Goal: Contribute content

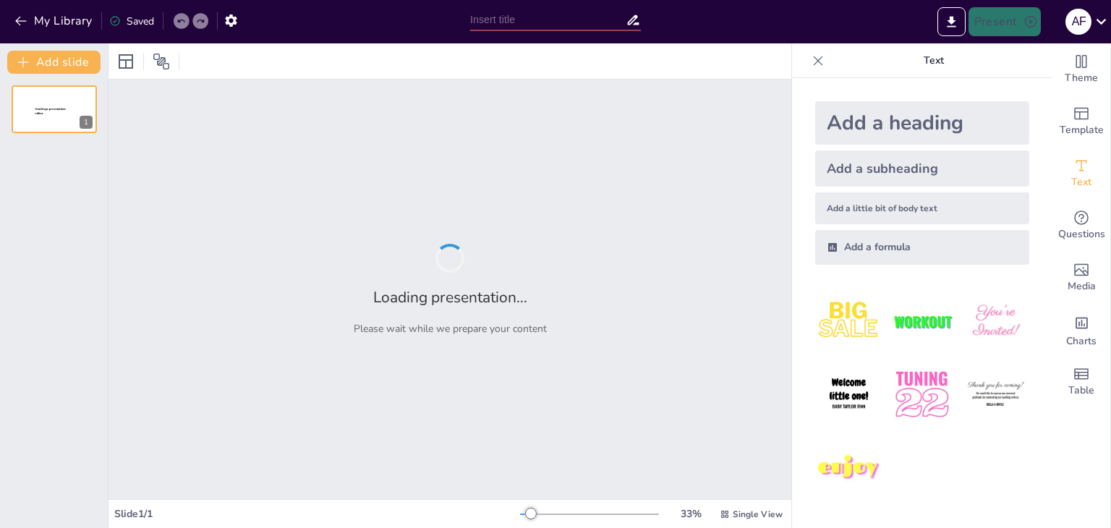
type input "Peningkatan Kualitas Citra Radiografi Menggunakan Median Filtering dan Histogra…"
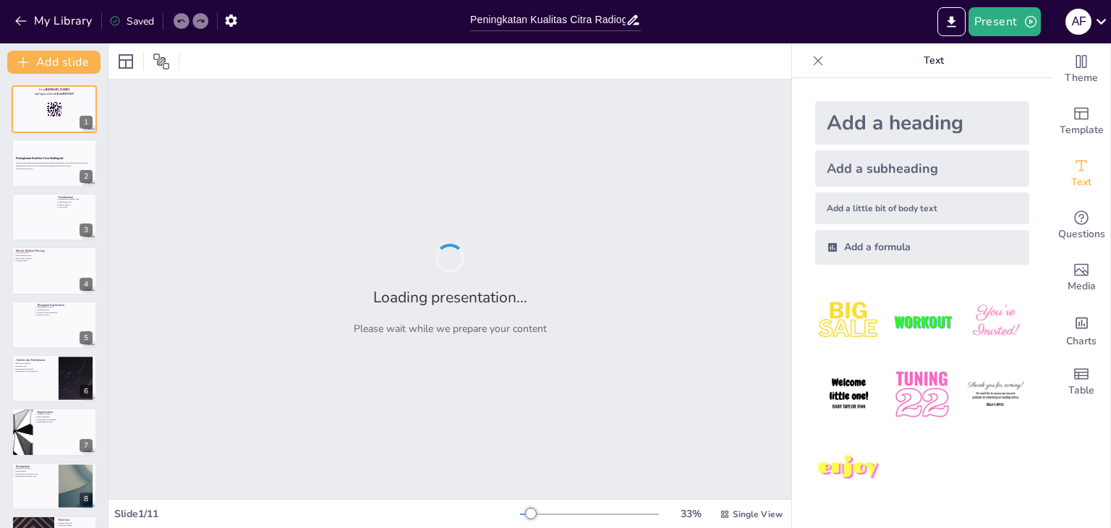
checkbox input "true"
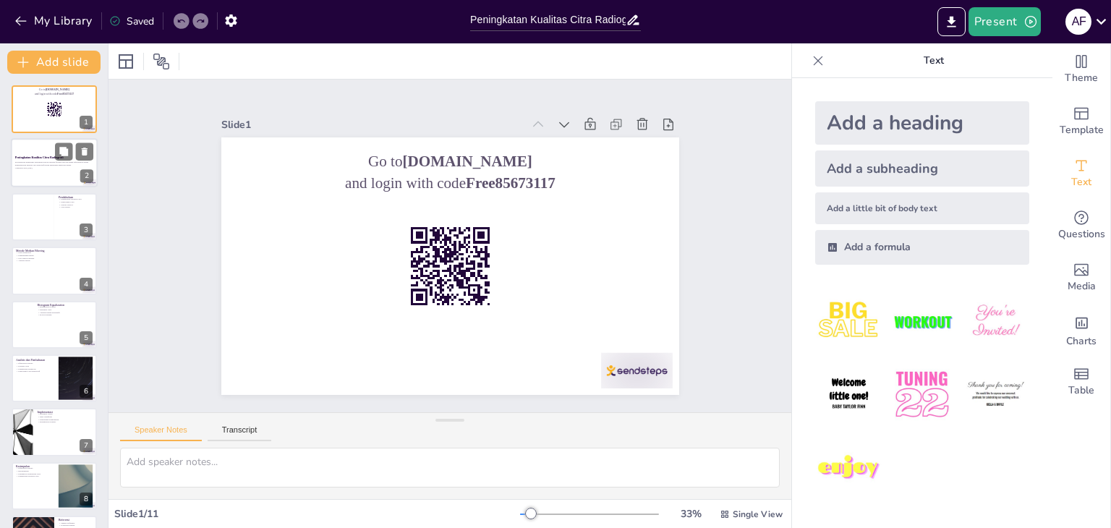
click at [46, 142] on div at bounding box center [54, 163] width 87 height 49
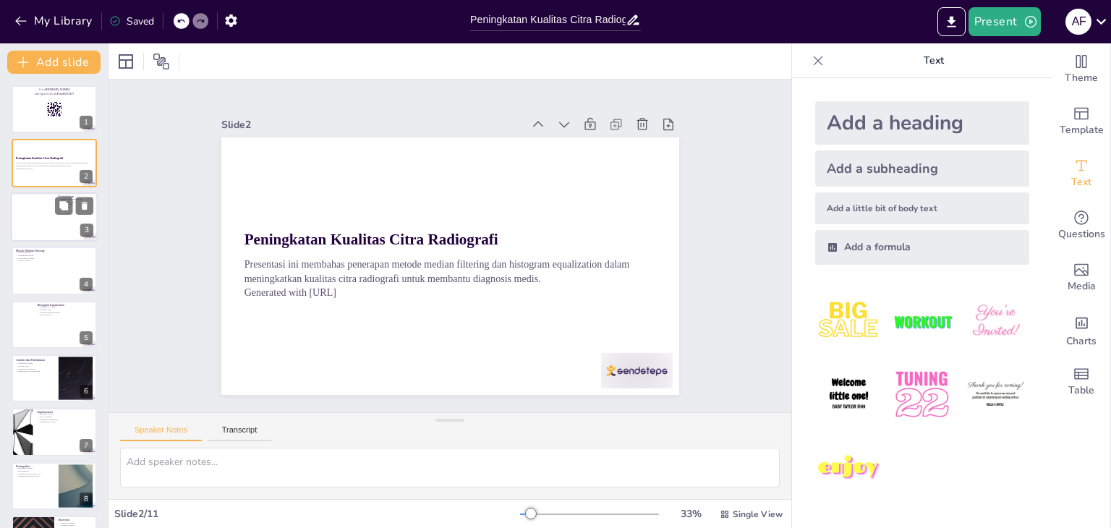
checkbox input "true"
click at [38, 215] on div at bounding box center [32, 216] width 43 height 49
type textarea "Peningkatan kualitas citra sangat penting dalam dunia medis, terutama untuk cit…"
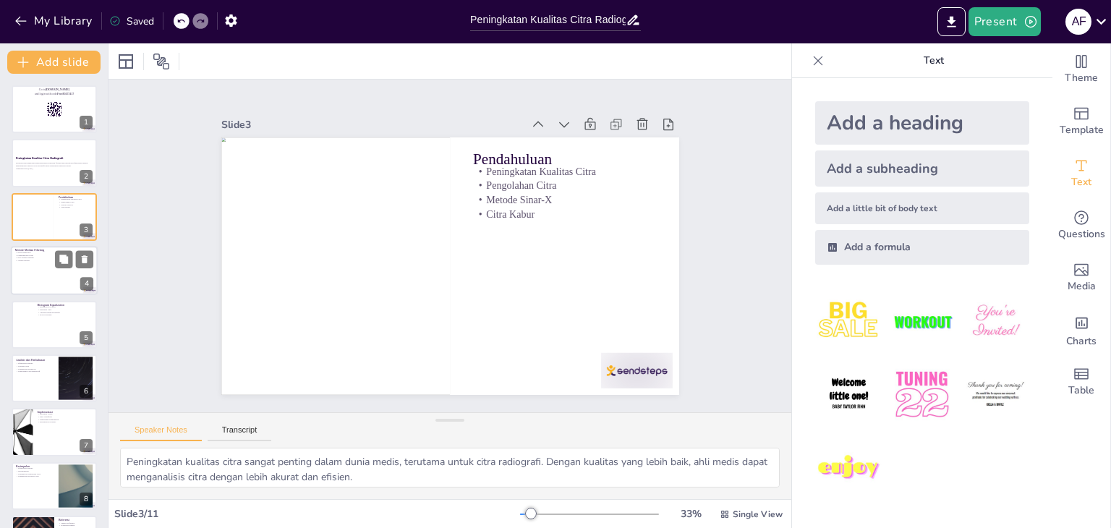
checkbox input "true"
click at [40, 266] on div at bounding box center [54, 270] width 87 height 49
type textarea "Pengurangan noise adalah salah satu manfaat utama dari median filtering. Dengan…"
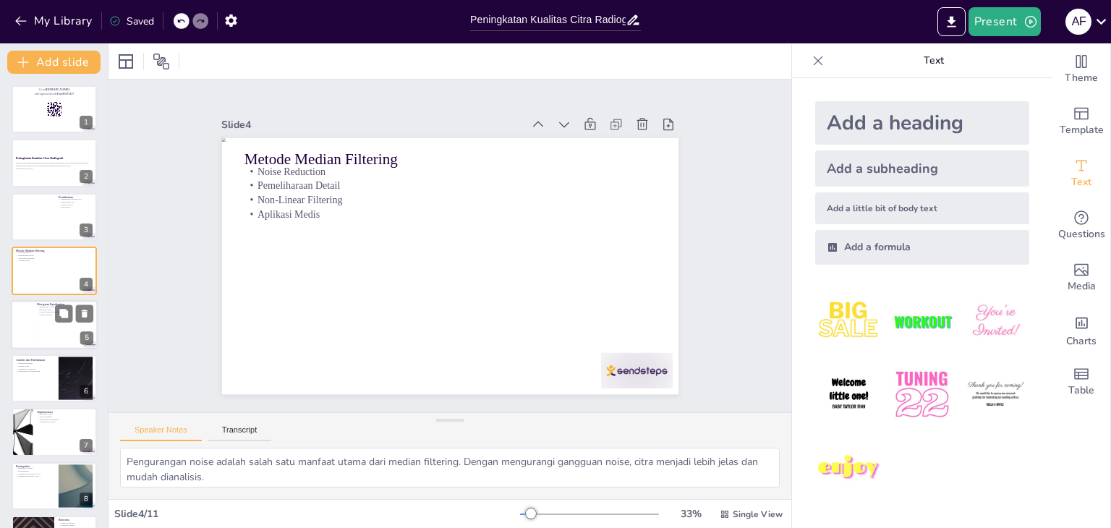
checkbox input "true"
click at [41, 316] on div at bounding box center [54, 324] width 87 height 49
type textarea "Peningkatan kontras adalah salah satu hasil utama dari histogram equalization, …"
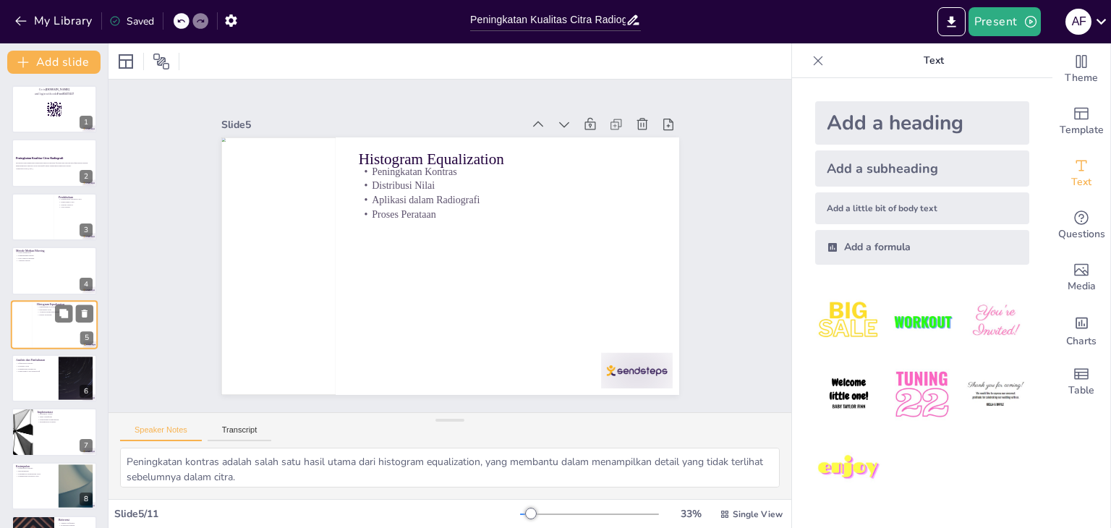
scroll to position [23, 0]
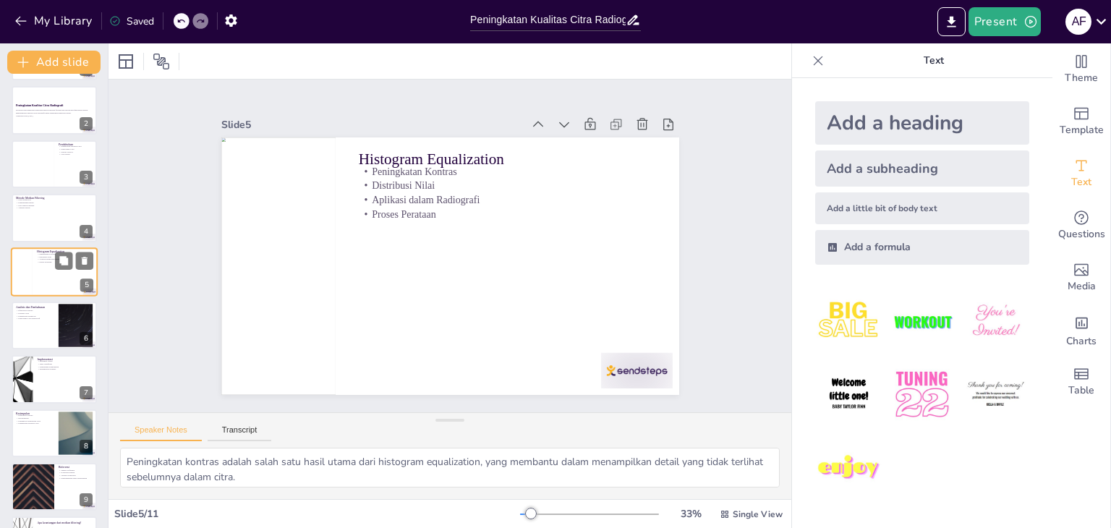
checkbox input "true"
click at [41, 317] on p "Pengolahan Citra Radiografi" at bounding box center [35, 318] width 38 height 3
type textarea "Efektivitas metode pengolahan citra sangat penting untuk memastikan bahwa hasil…"
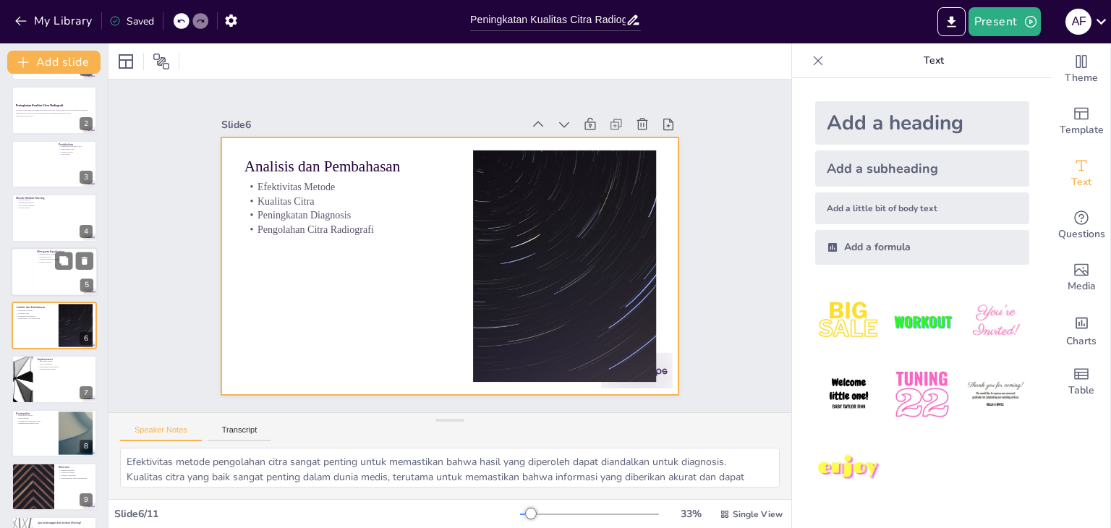
scroll to position [77, 0]
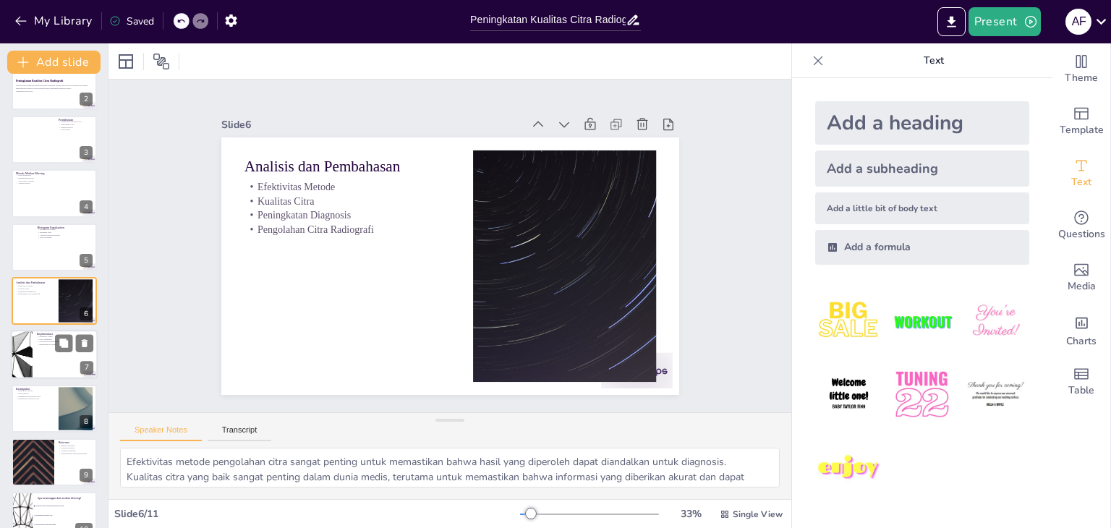
checkbox input "true"
click at [39, 346] on div at bounding box center [54, 354] width 87 height 49
type textarea "Pengembangan perangkat lunak untuk pengolahan citra sangat penting dalam mening…"
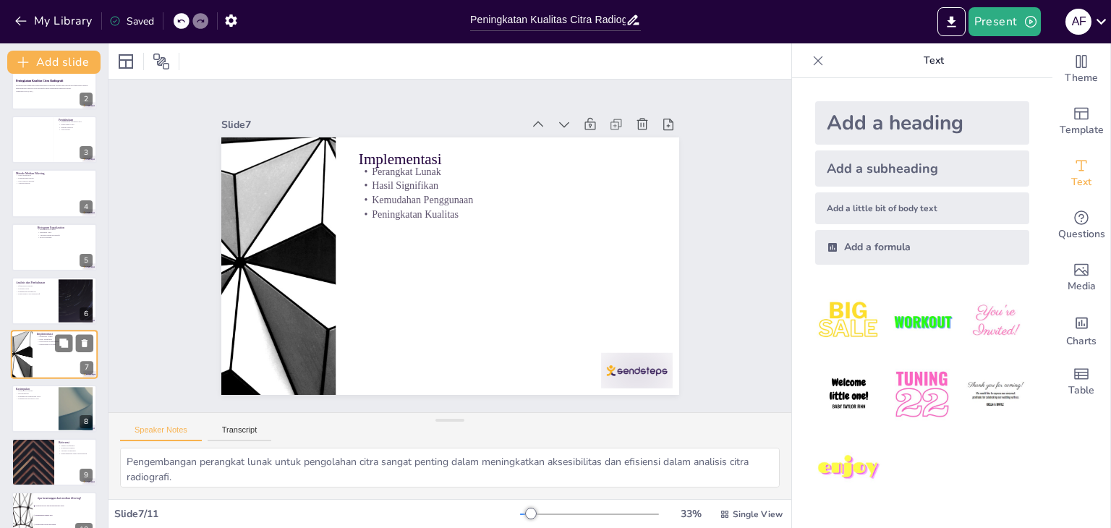
checkbox input "true"
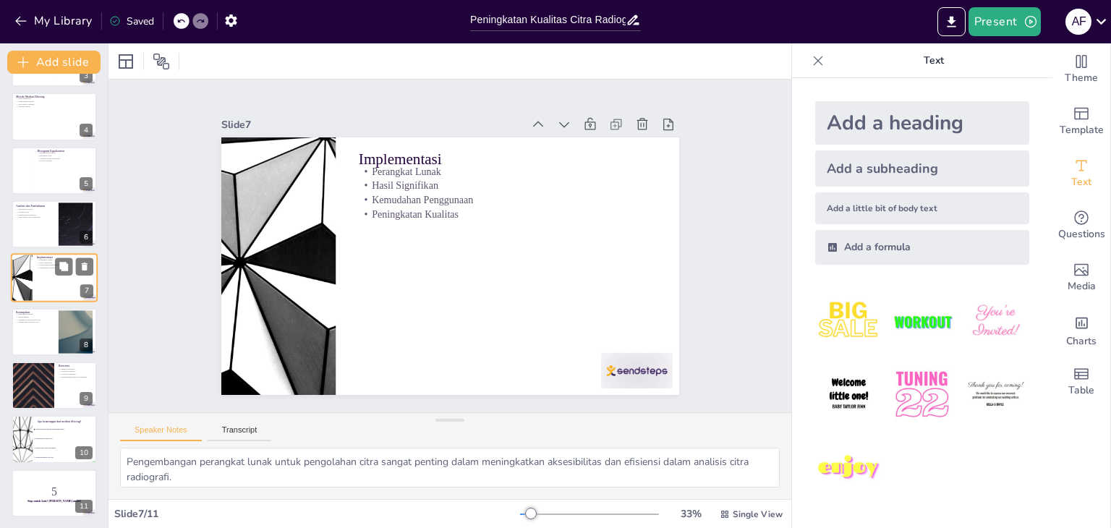
scroll to position [155, 0]
click at [39, 346] on div at bounding box center [54, 331] width 85 height 48
type textarea "Efektivitas metode ini menunjukkan betapa pentingnya pengolahan citra dalam dun…"
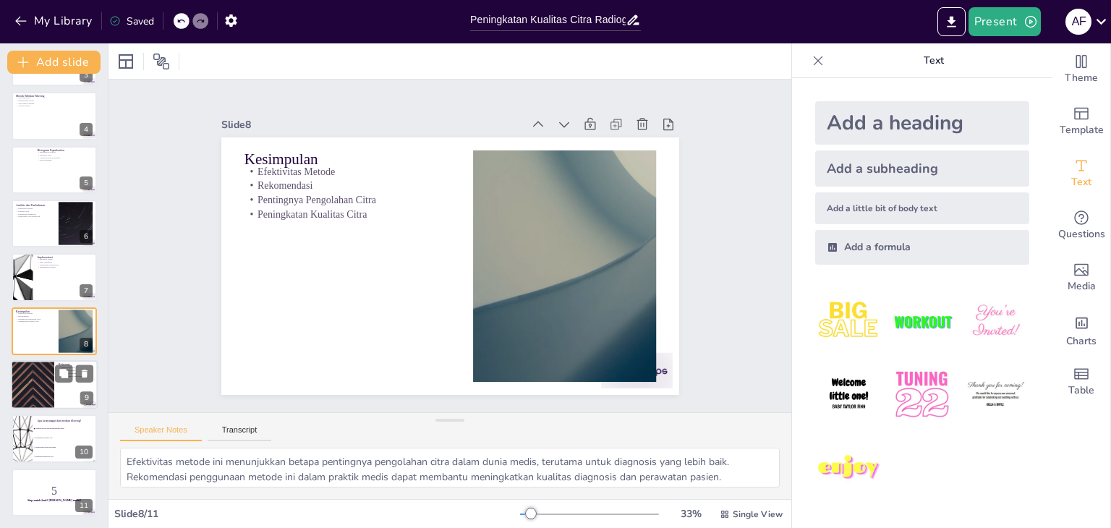
checkbox input "true"
click at [40, 381] on div at bounding box center [32, 384] width 87 height 49
type textarea "Sumber referensi yang kredibel sangat penting untuk mendukung penelitian dan me…"
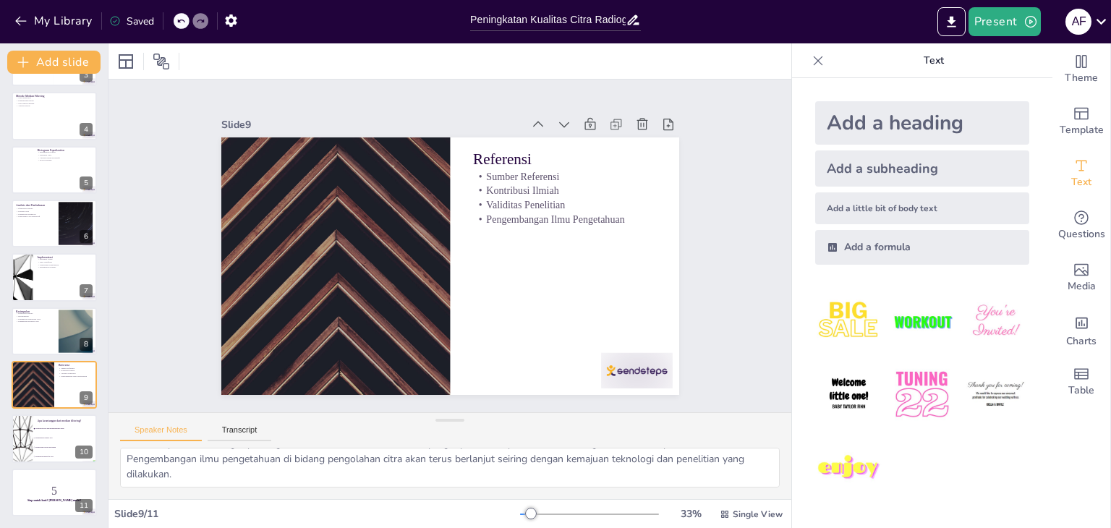
scroll to position [0, 0]
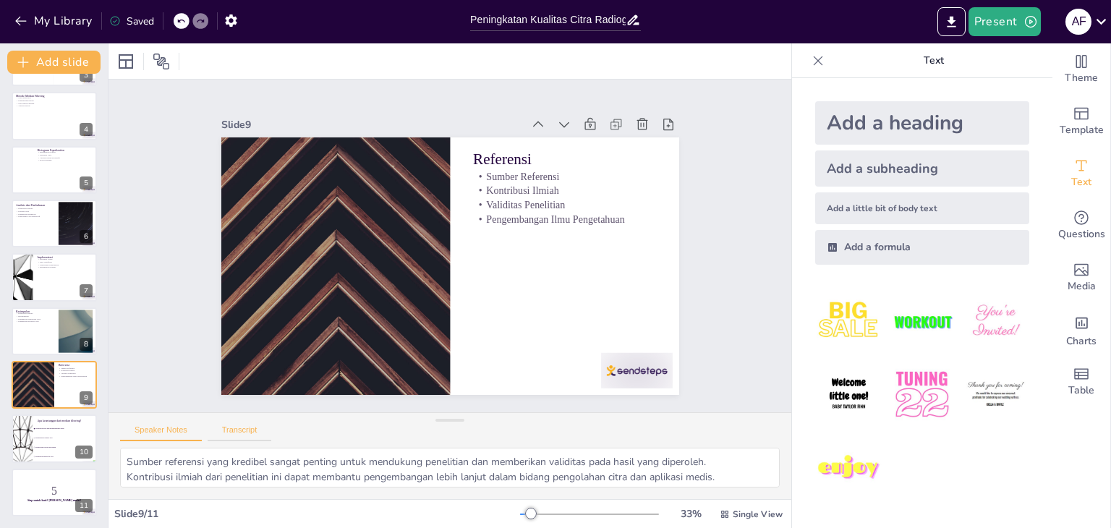
click at [226, 433] on button "Transcript" at bounding box center [240, 433] width 64 height 16
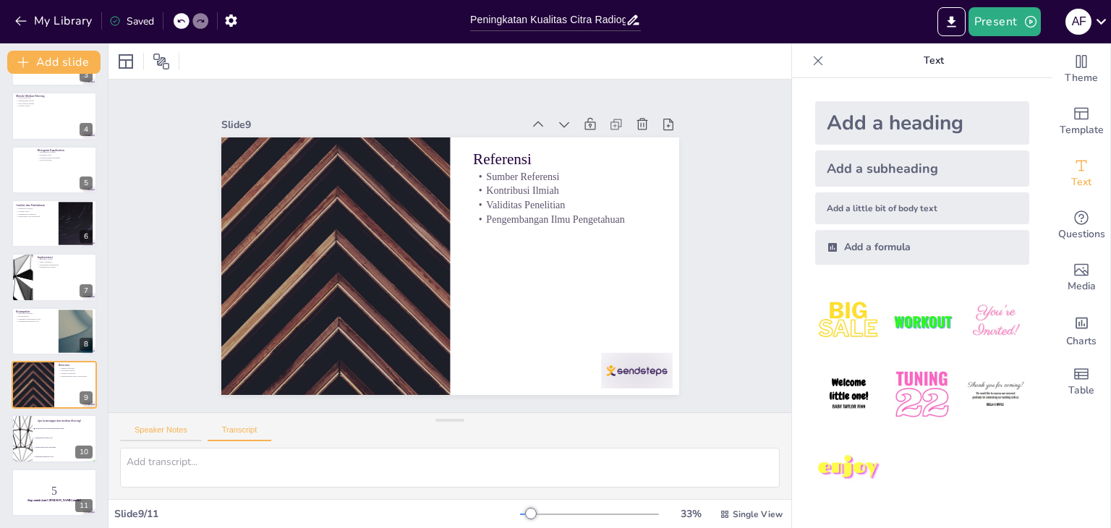
click at [180, 431] on button "Speaker Notes" at bounding box center [161, 433] width 82 height 16
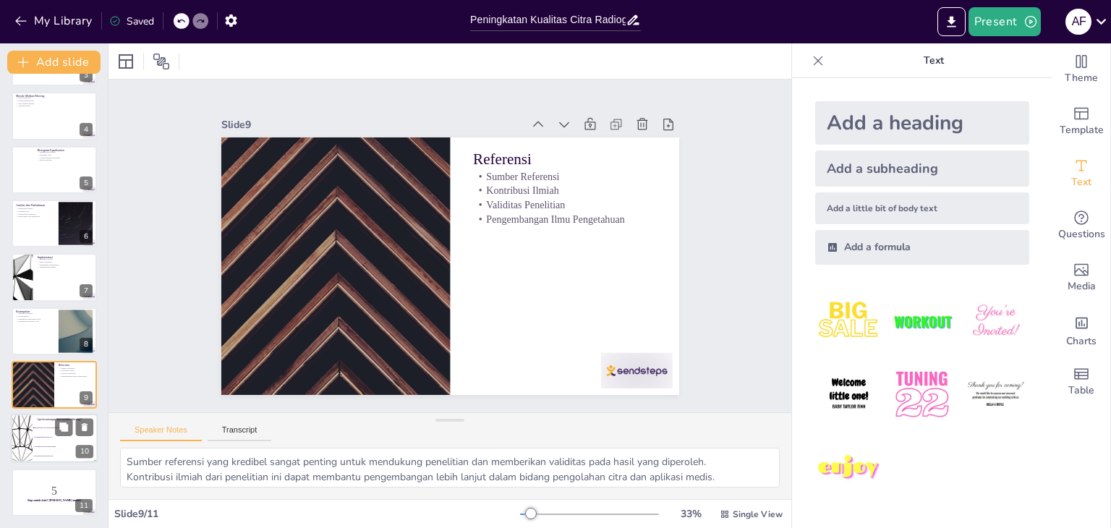
checkbox input "true"
click at [38, 419] on p "Apa keuntungan dari median filtering?" at bounding box center [65, 420] width 56 height 4
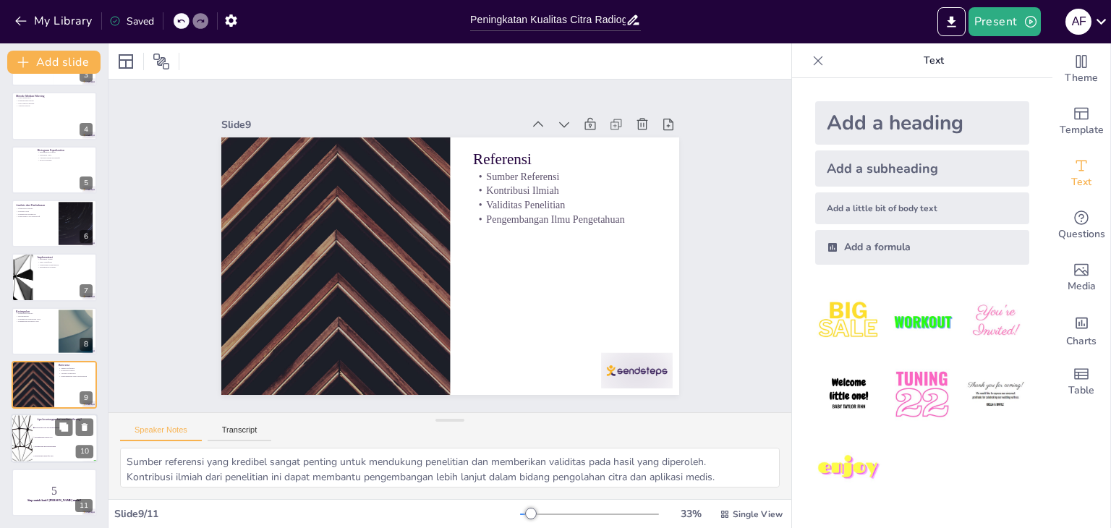
checkbox input "true"
type textarea "Keuntungan utama dari median filtering adalah kemampuannya untuk mengurangi noi…"
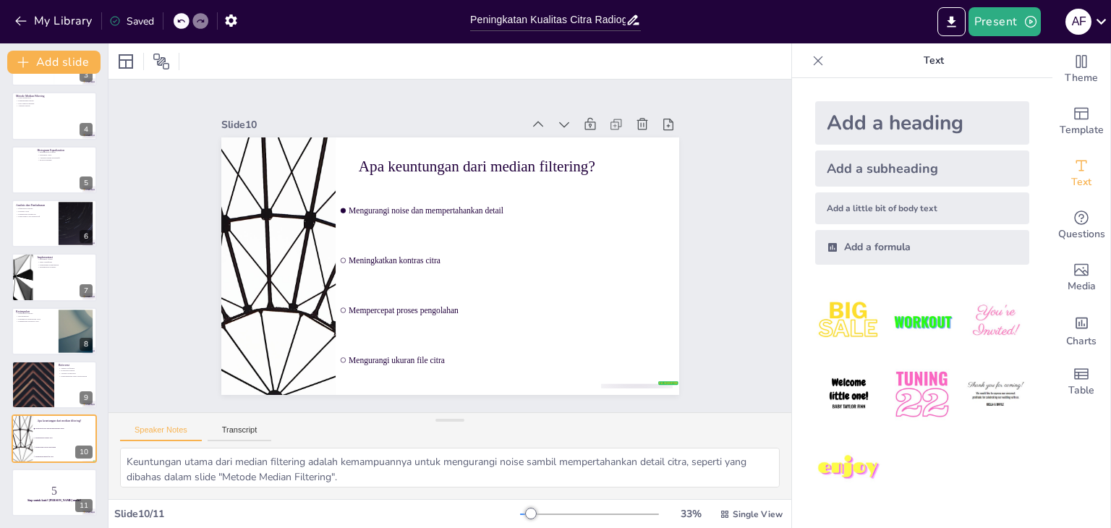
checkbox input "true"
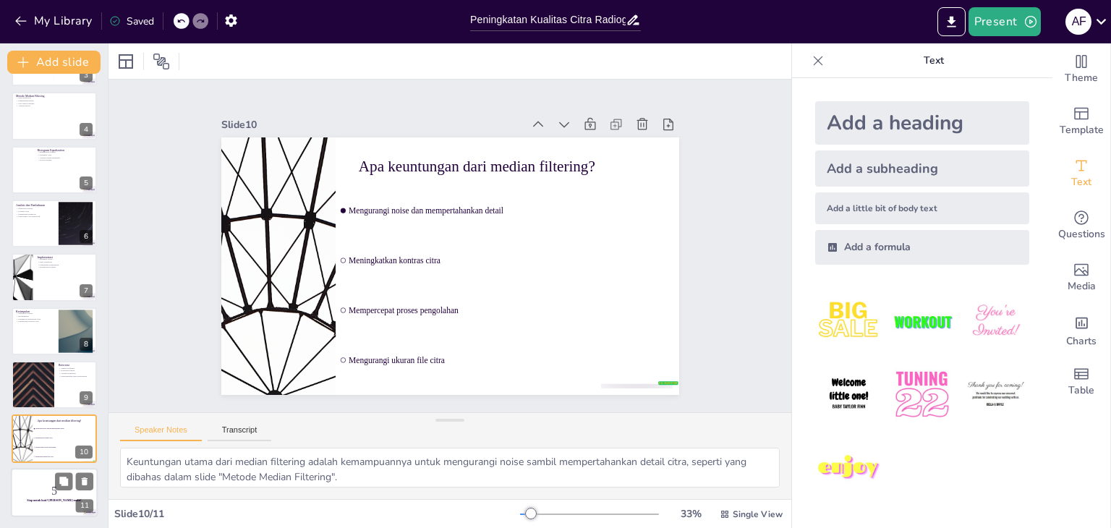
checkbox input "true"
click at [35, 469] on div at bounding box center [54, 492] width 87 height 49
checkbox input "true"
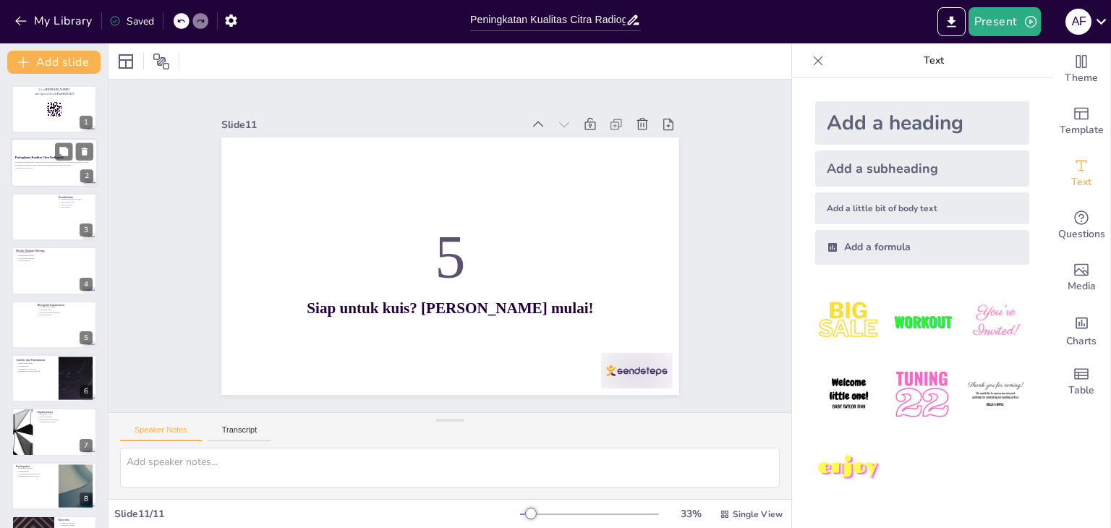
click at [43, 171] on div at bounding box center [54, 163] width 87 height 49
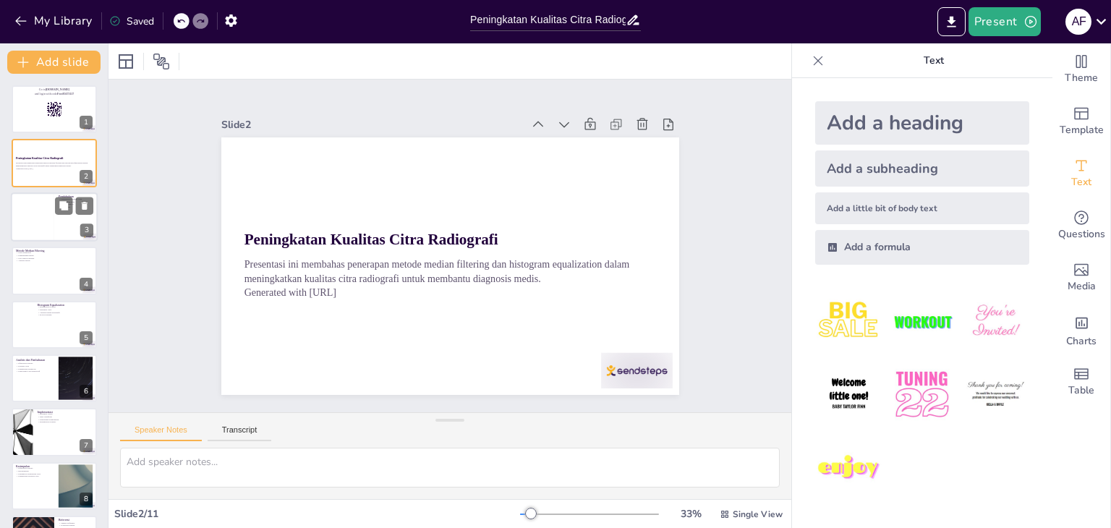
click at [43, 218] on div at bounding box center [32, 216] width 43 height 49
checkbox input "true"
type textarea "Peningkatan kualitas citra sangat penting dalam dunia medis, terutama untuk cit…"
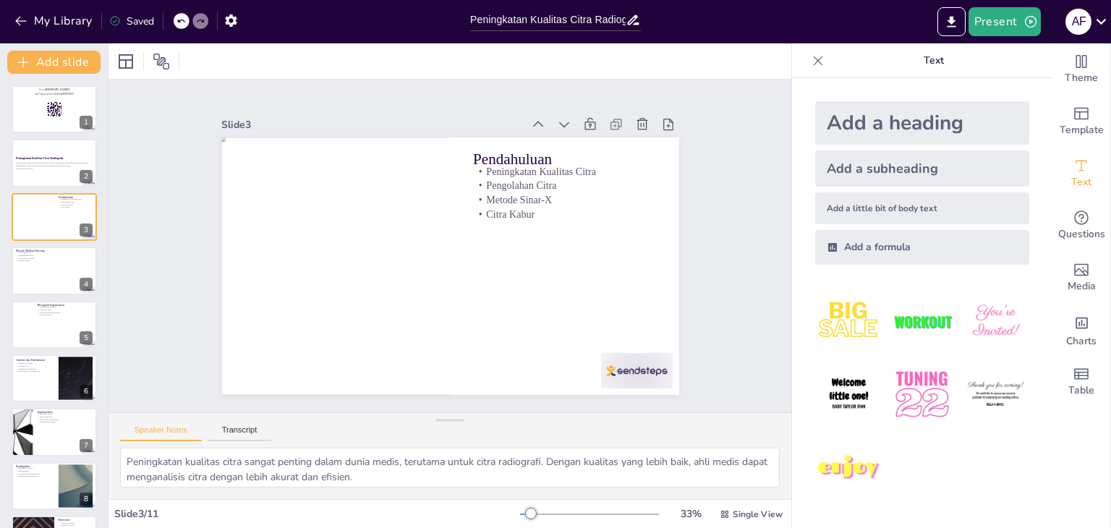
checkbox input "true"
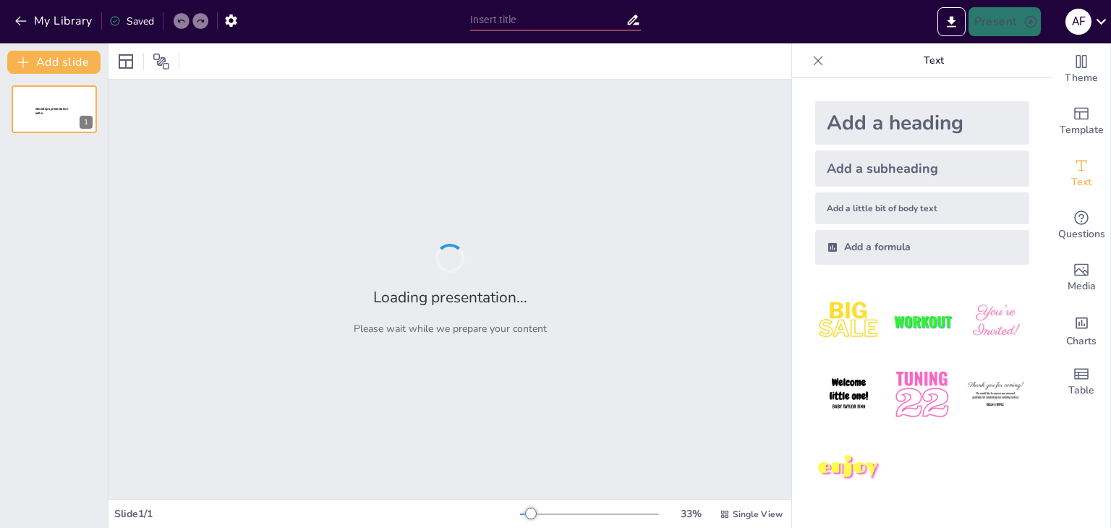
type input "Peningkatan Kualitas Citra Radiografi Menggunakan Median Filtering dan Histogra…"
